Goal: Task Accomplishment & Management: Complete application form

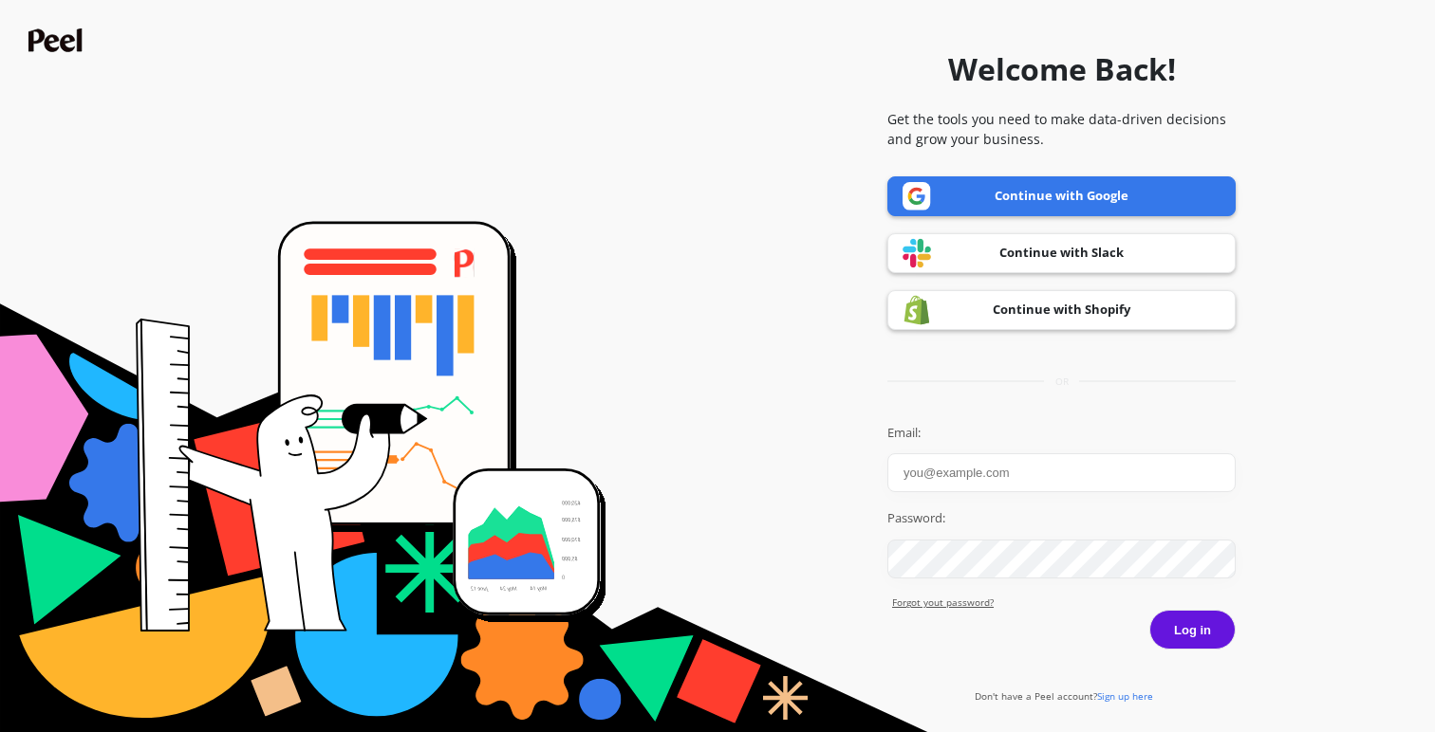
click at [1075, 198] on link "Continue with Google" at bounding box center [1061, 196] width 348 height 40
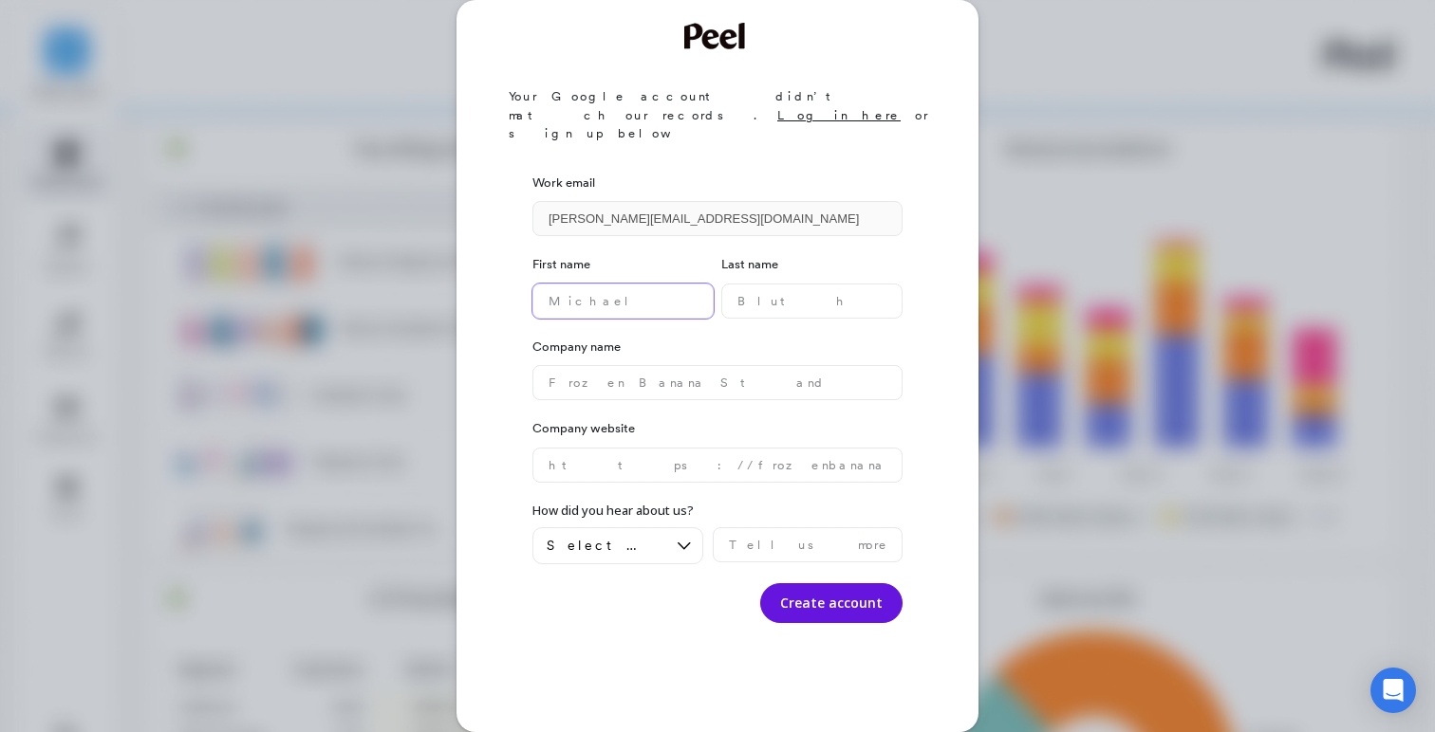
click at [622, 284] on name "text" at bounding box center [622, 301] width 181 height 35
type name "paula"
type name "calvo"
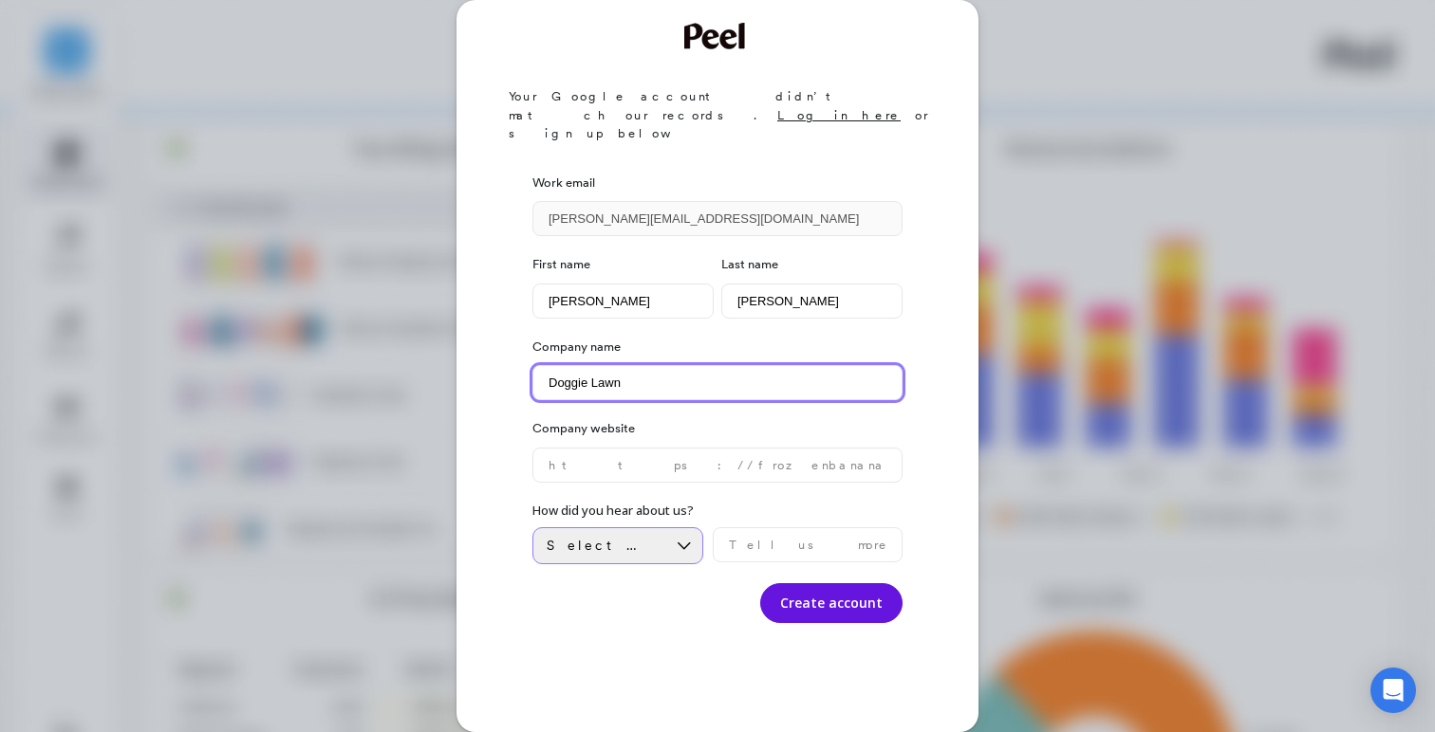
type name "Doggie Lawn"
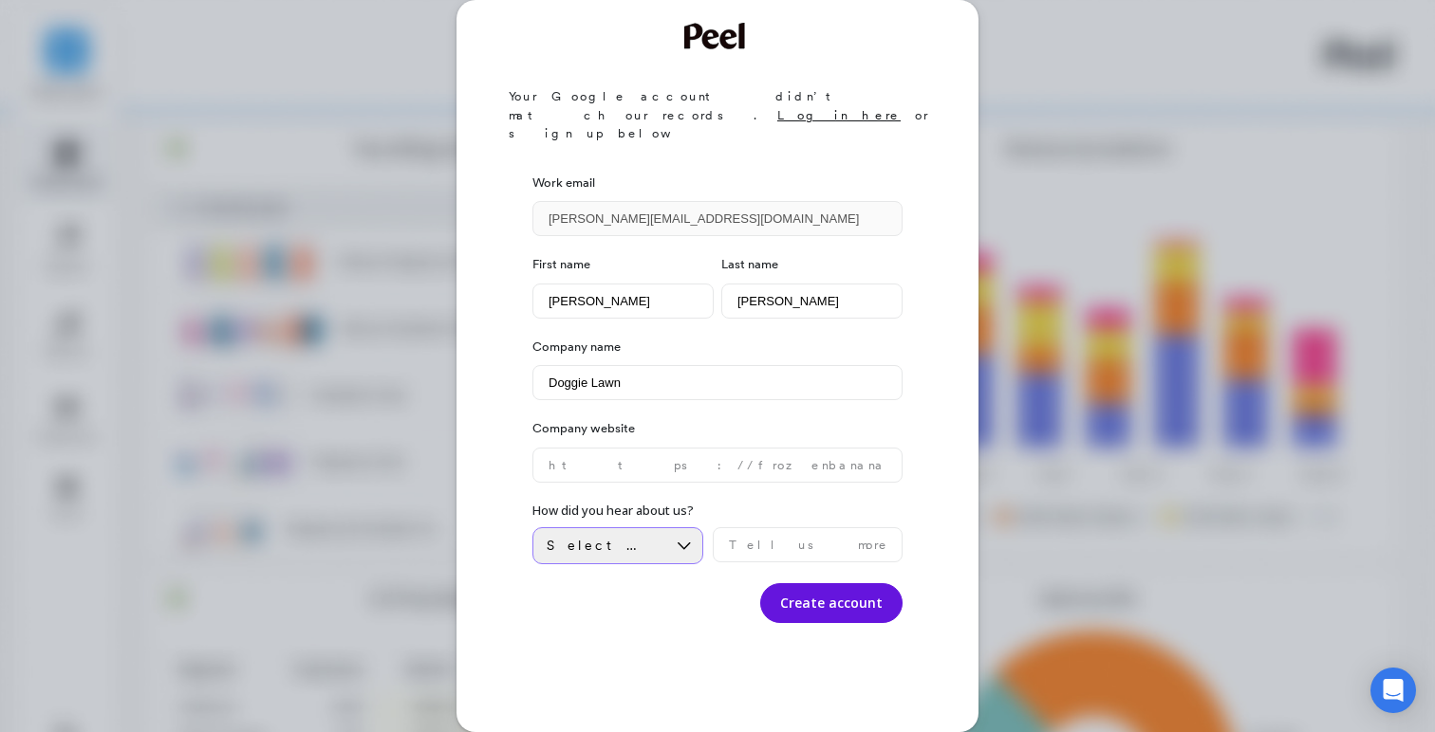
click at [677, 536] on icon at bounding box center [684, 546] width 21 height 21
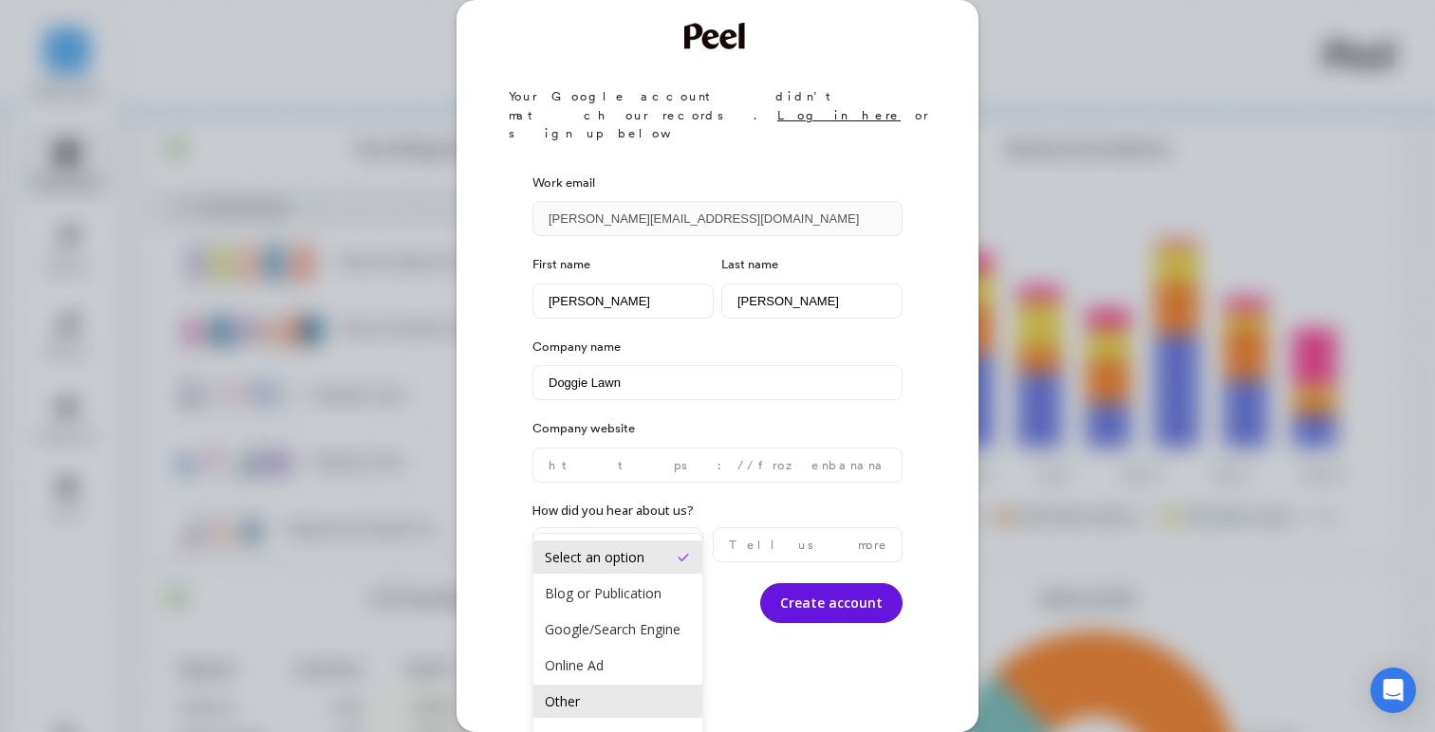
click at [653, 700] on div "Other" at bounding box center [618, 702] width 146 height 18
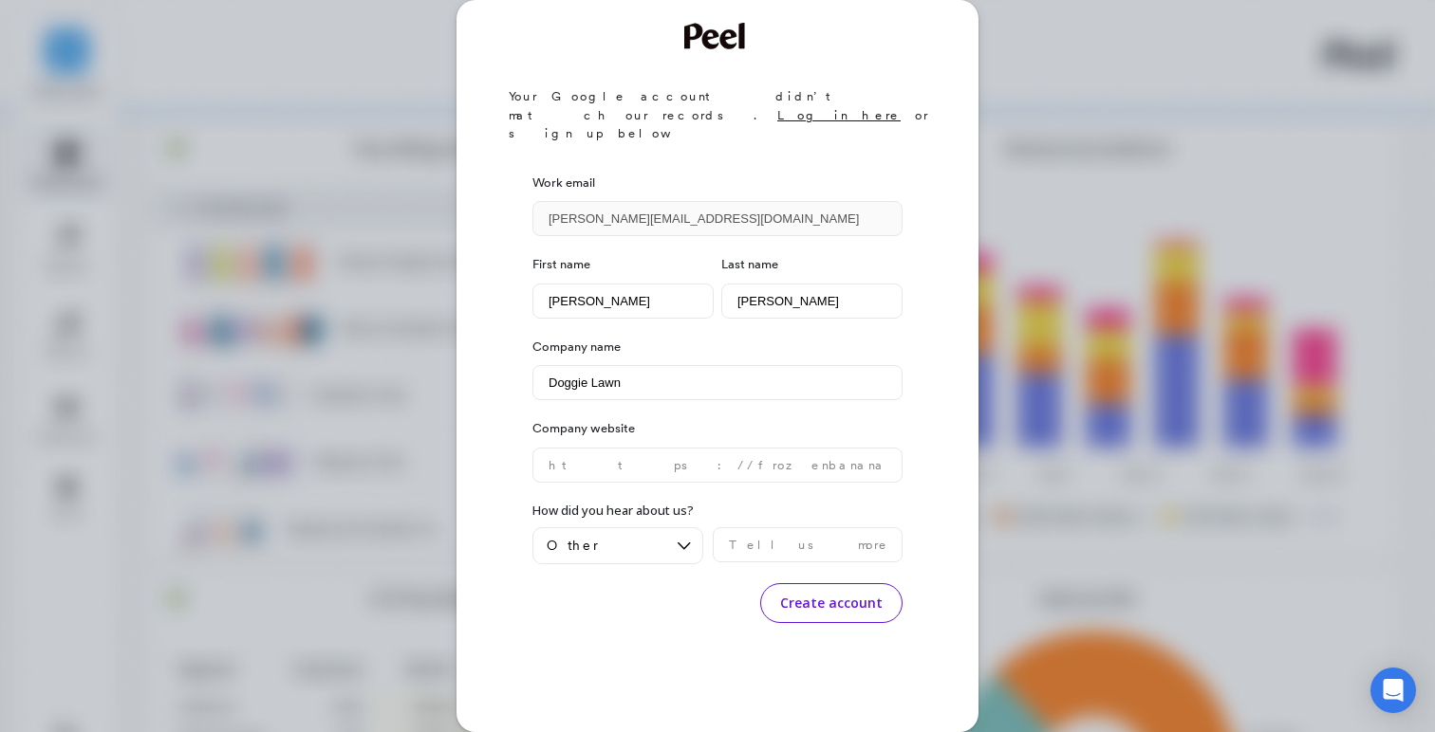
click at [831, 583] on button "Create account" at bounding box center [831, 603] width 142 height 40
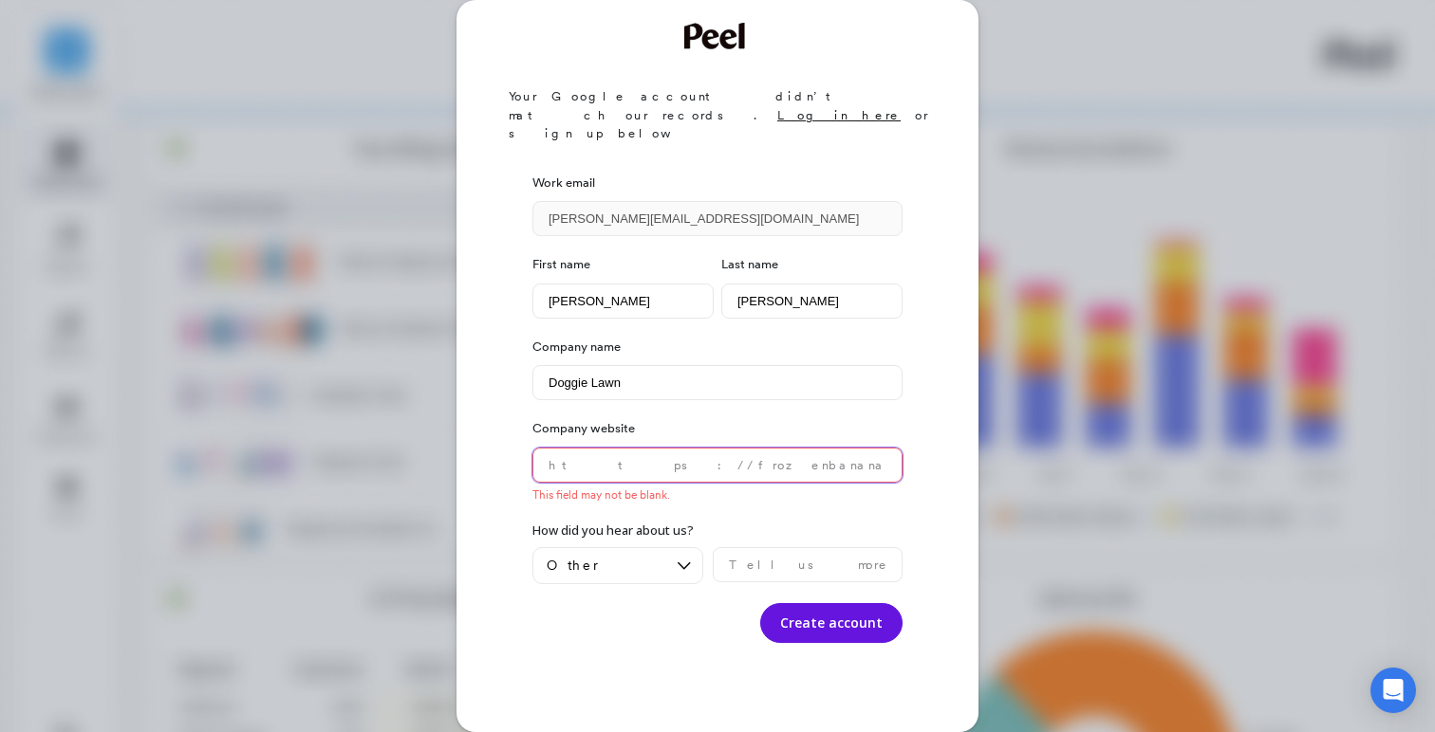
click at [652, 448] on website "text" at bounding box center [717, 465] width 370 height 35
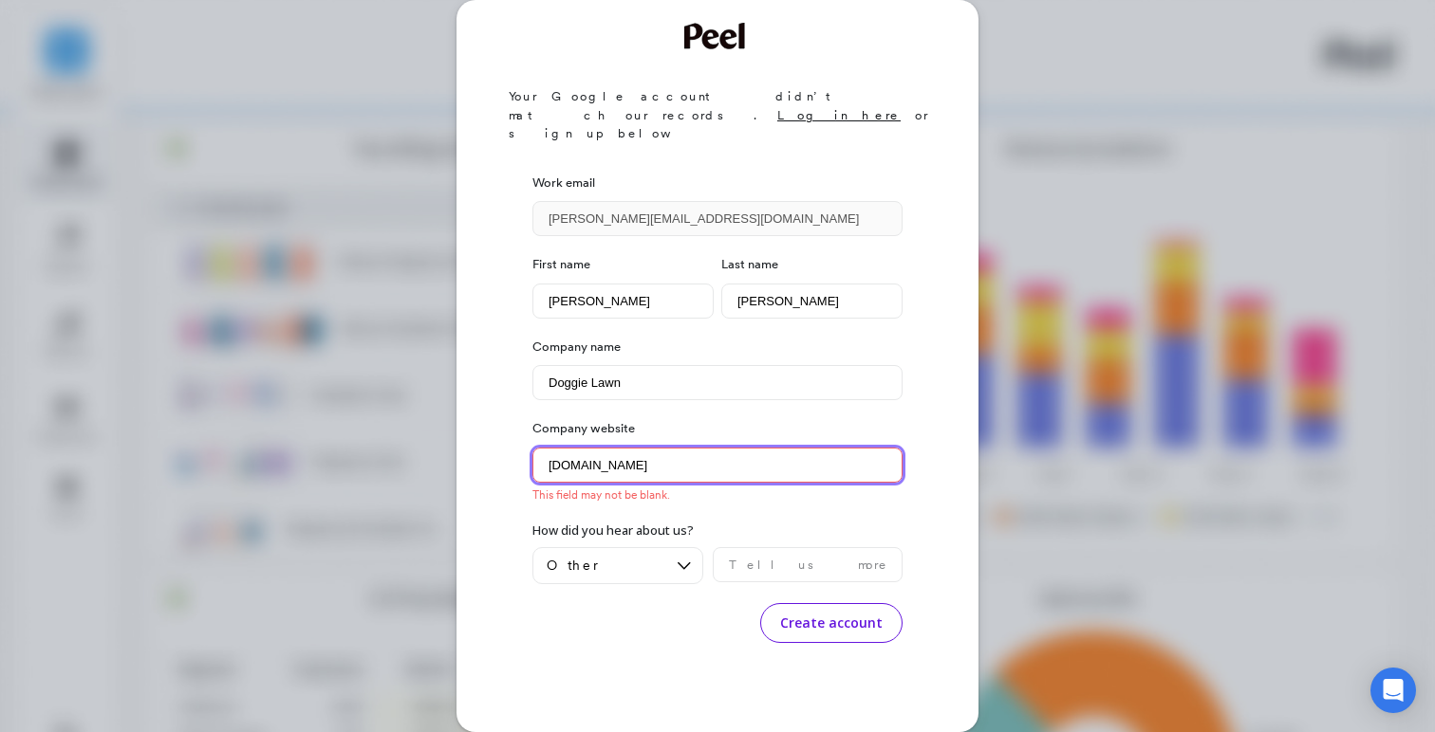
type website "www.doggielawn.com"
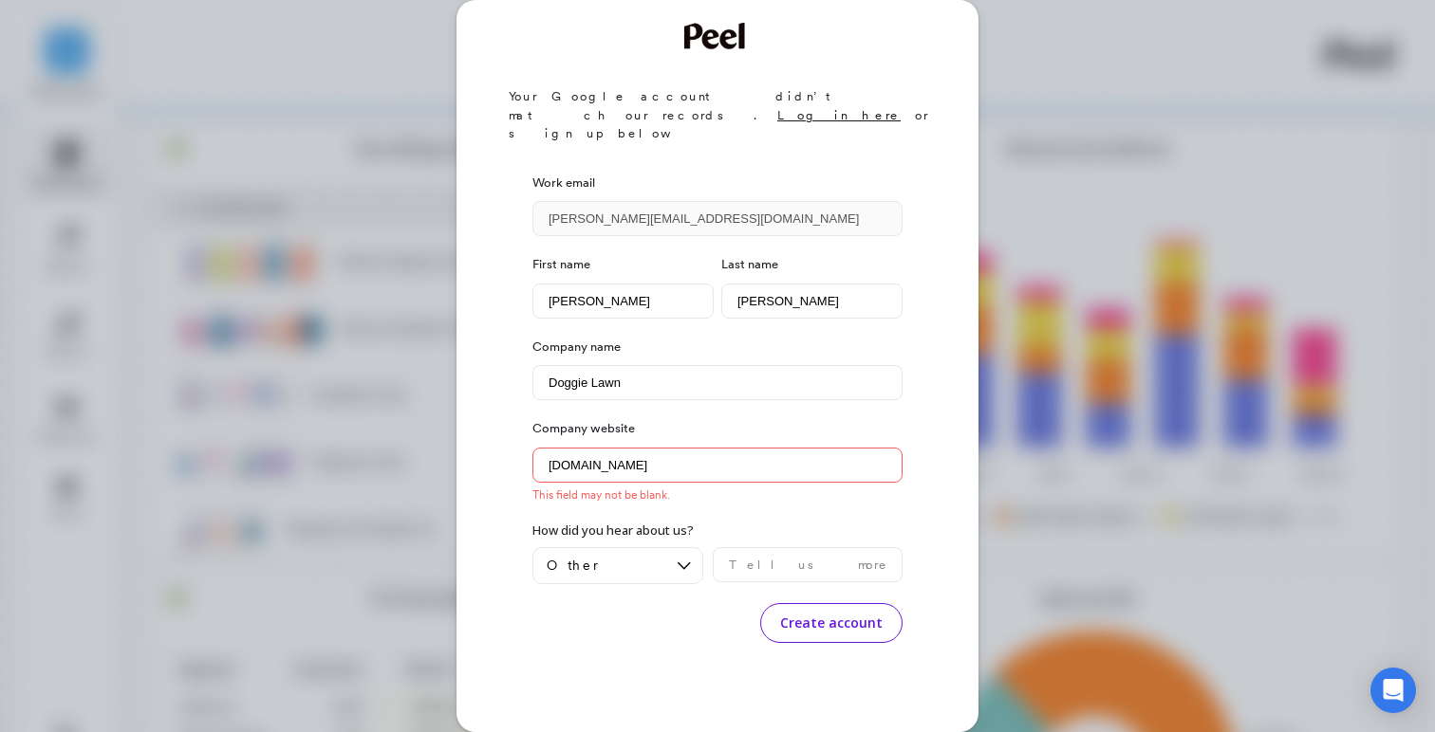
click at [820, 603] on button "Create account" at bounding box center [831, 623] width 142 height 40
click at [1061, 100] on div "Your Google account didn’t match our records. Log in here or sign up below Work…" at bounding box center [717, 366] width 1435 height 732
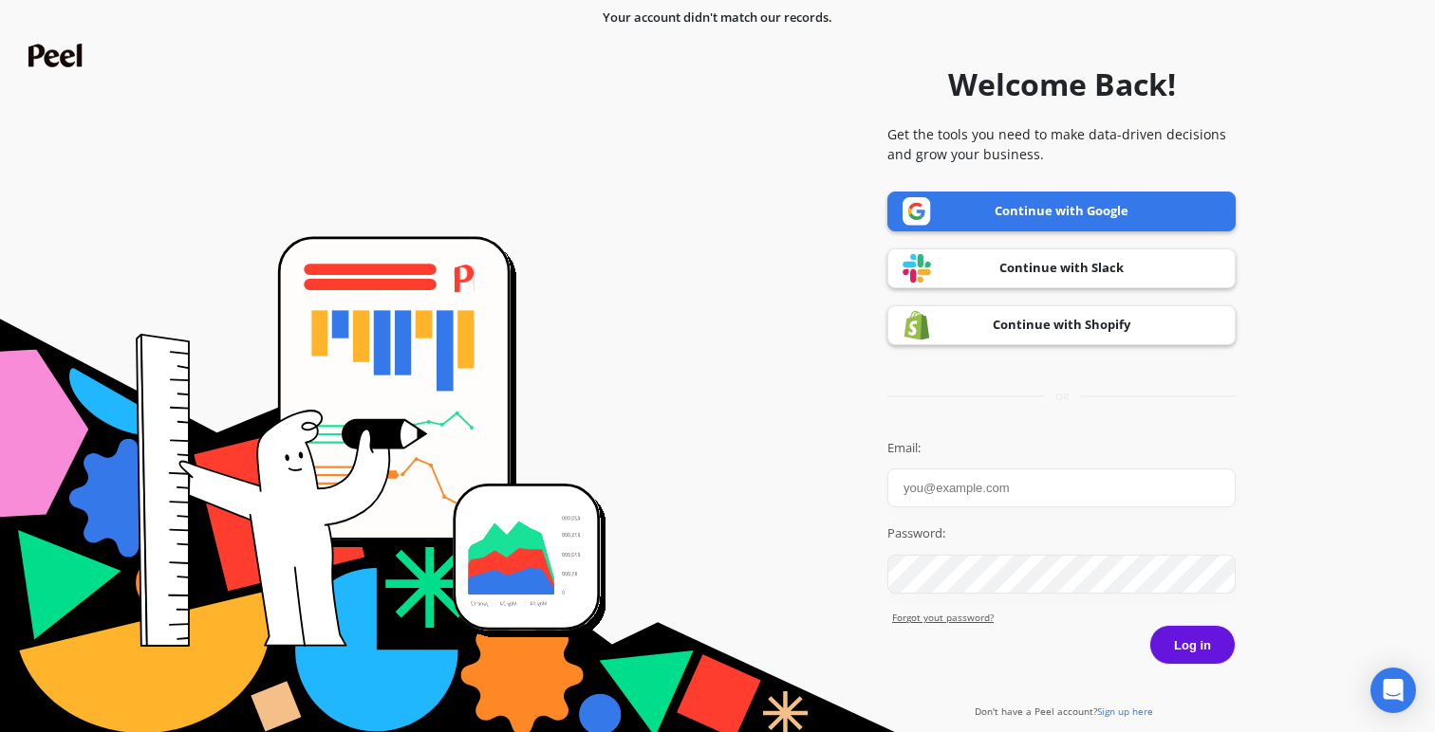
click at [1127, 705] on span "Sign up here" at bounding box center [1125, 711] width 56 height 13
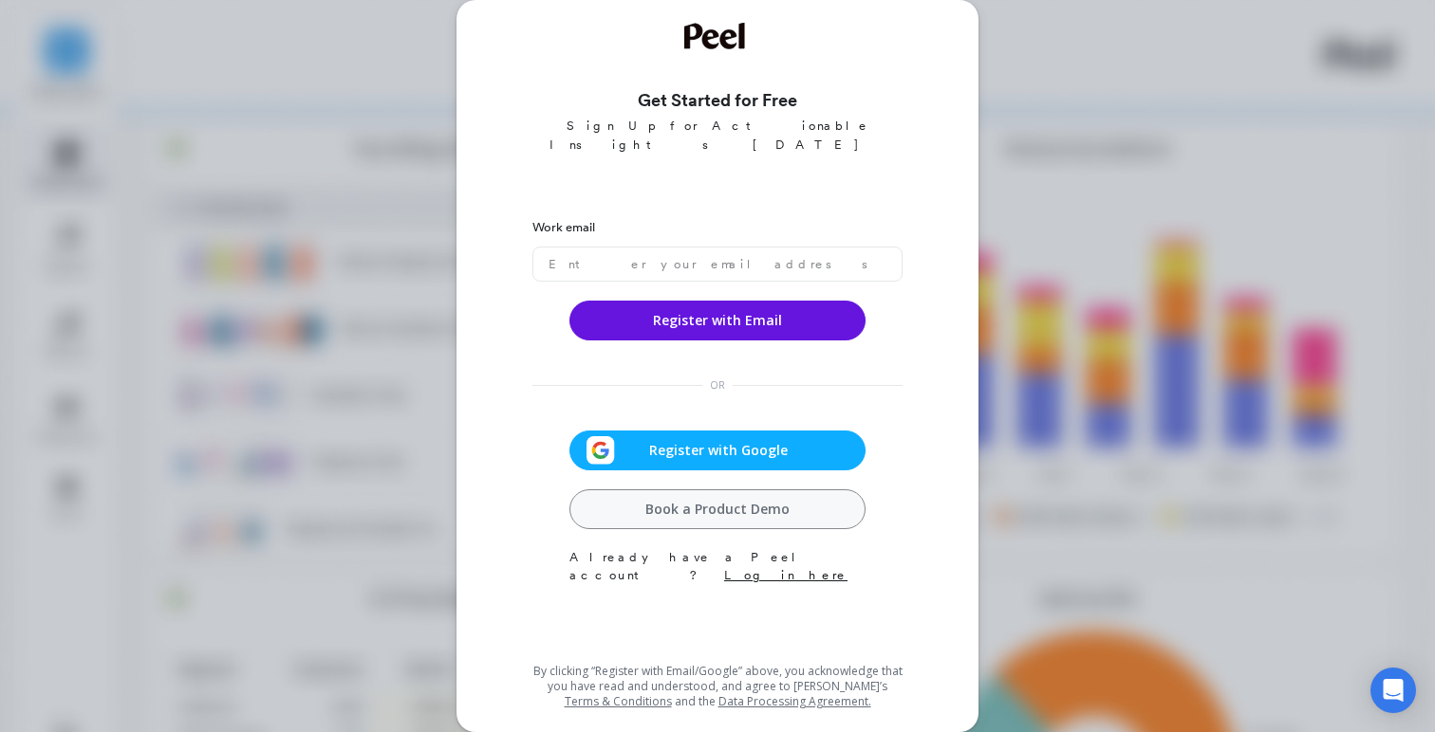
click at [786, 441] on span "Register with Google" at bounding box center [718, 450] width 207 height 19
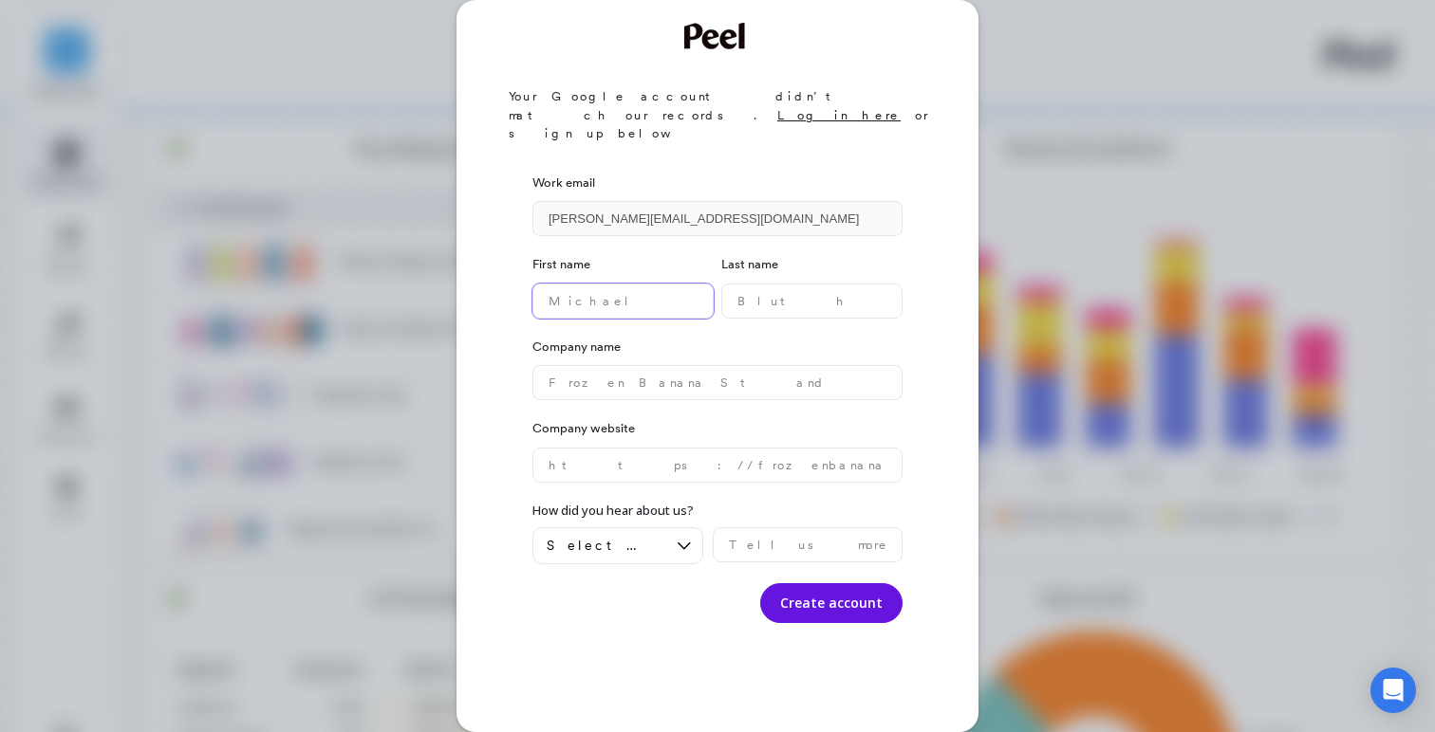
click at [649, 284] on name "text" at bounding box center [622, 301] width 181 height 35
type name "[PERSON_NAME]"
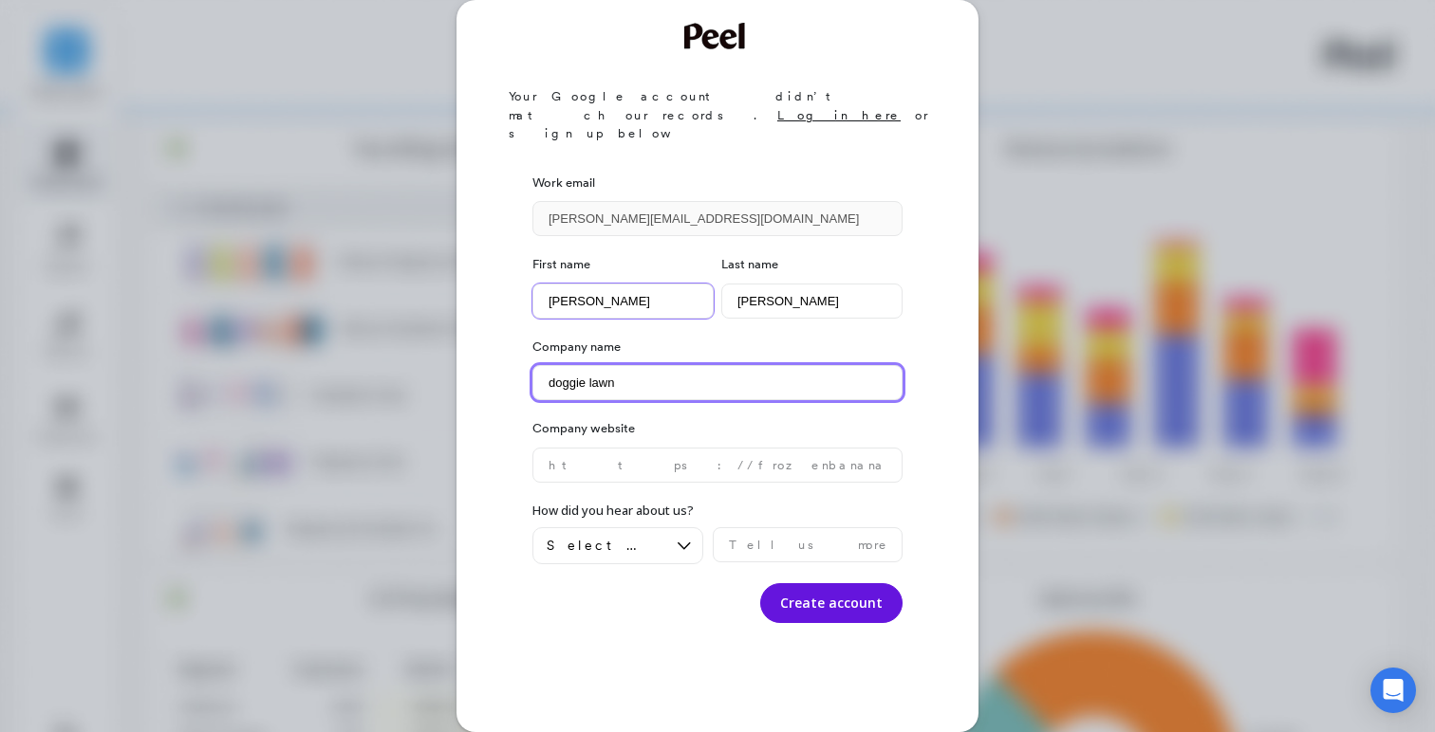
type name "doggie lawn"
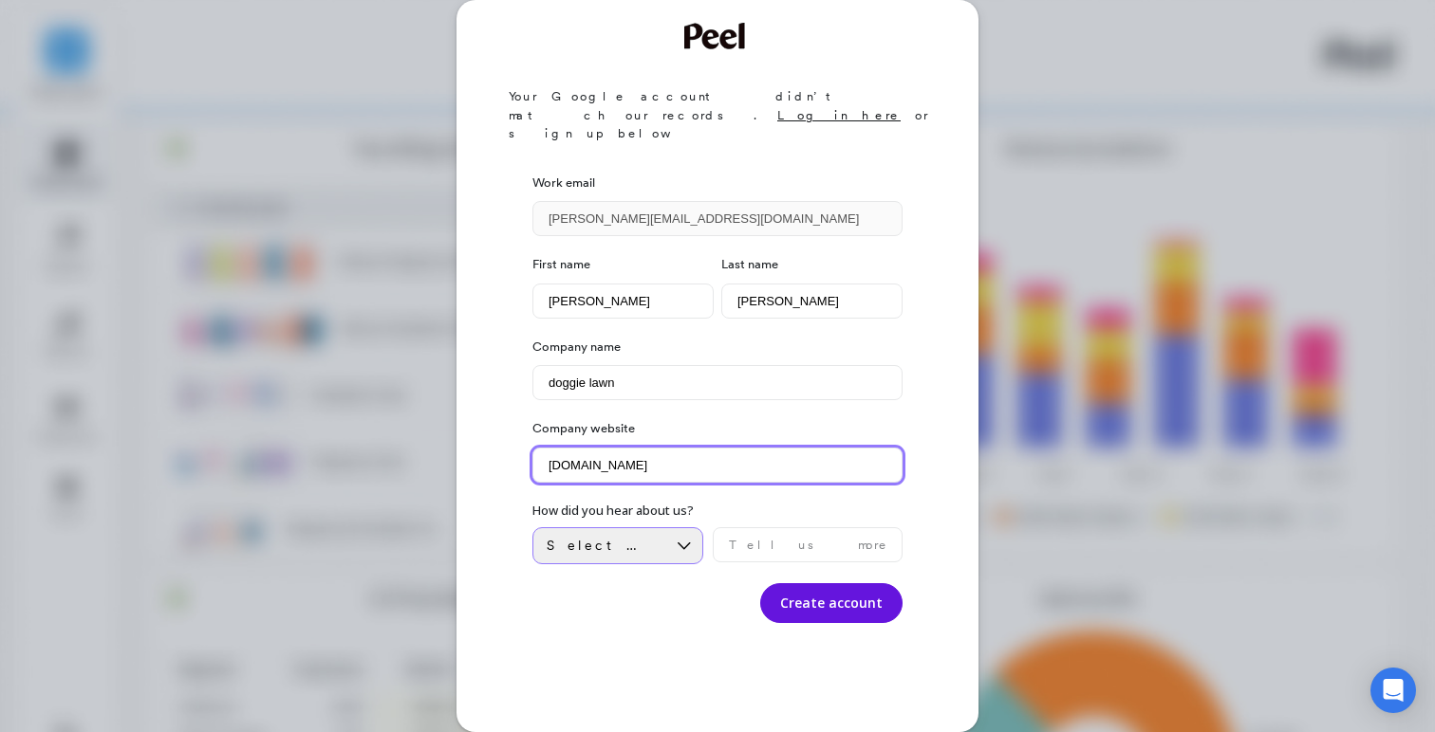
type website "[DOMAIN_NAME]"
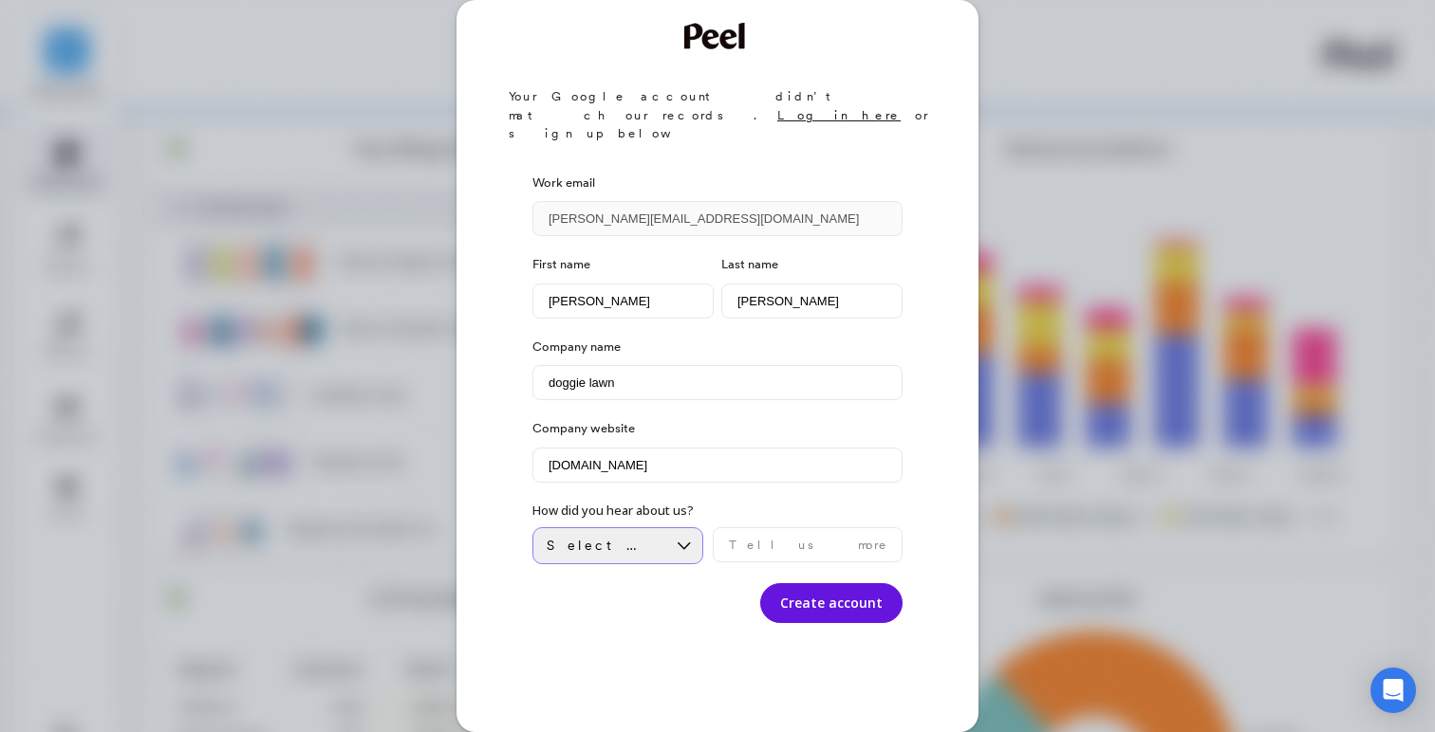
click at [657, 537] on div "Select an option" at bounding box center [606, 546] width 120 height 18
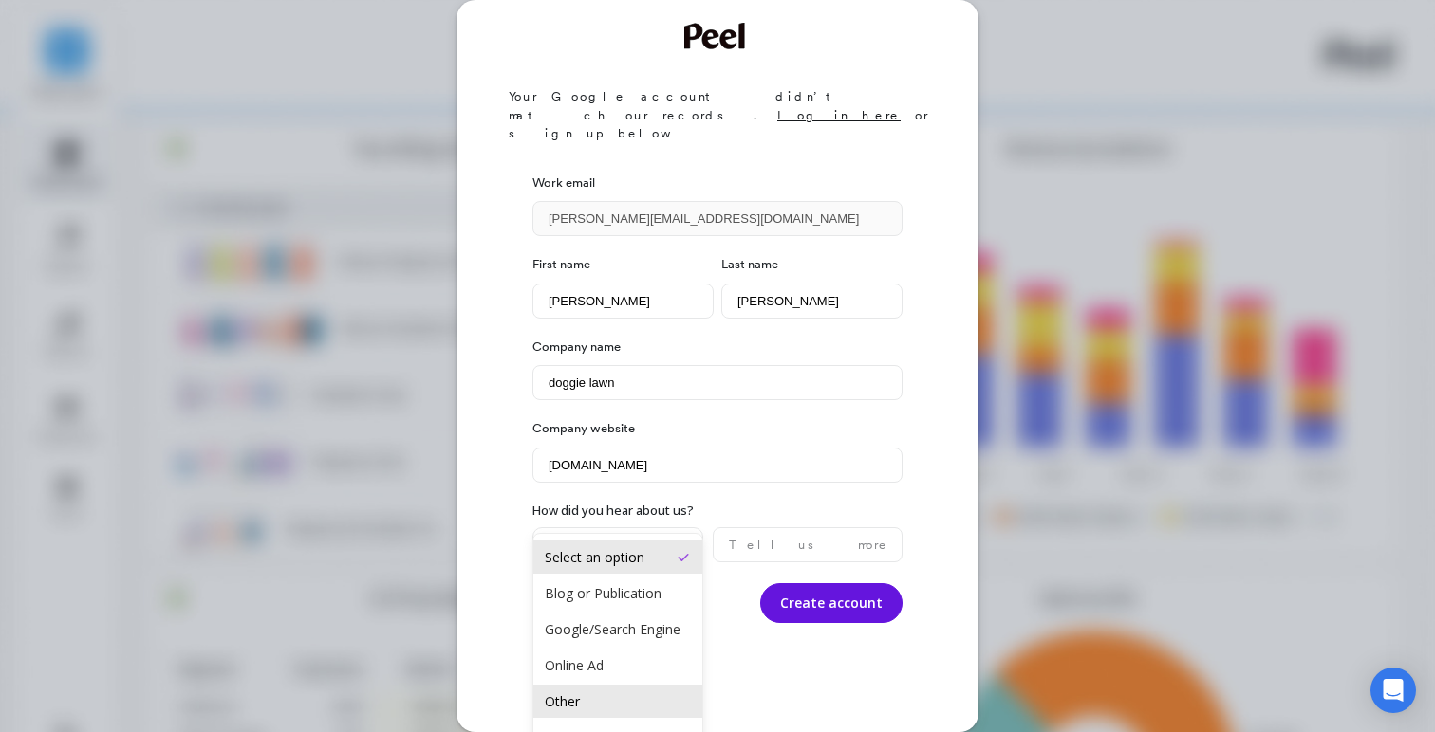
click at [670, 696] on div "Other" at bounding box center [618, 702] width 146 height 18
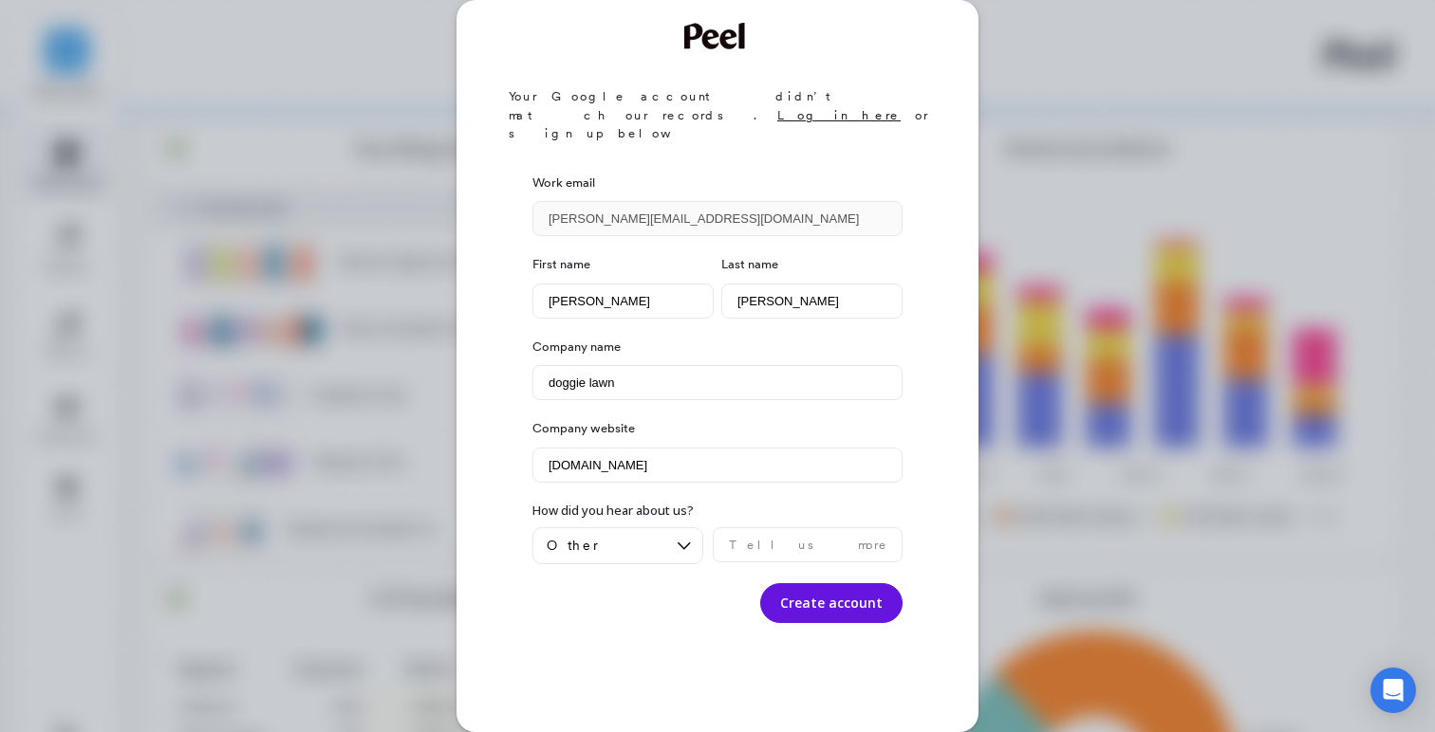
click at [816, 592] on div "Work email [PERSON_NAME][EMAIL_ADDRESS][DOMAIN_NAME] First name [PERSON_NAME] L…" at bounding box center [717, 435] width 370 height 547
click at [830, 583] on button "Create account" at bounding box center [831, 603] width 142 height 40
